Goal: Task Accomplishment & Management: Use online tool/utility

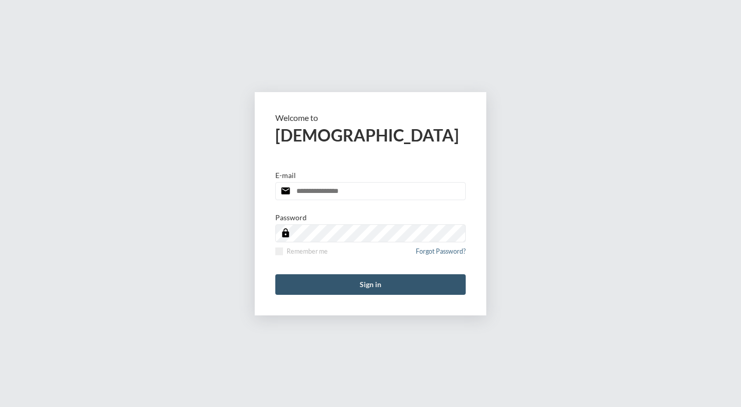
type input "**********"
click at [366, 277] on button "Sign in" at bounding box center [370, 284] width 190 height 21
